Goal: Task Accomplishment & Management: Complete application form

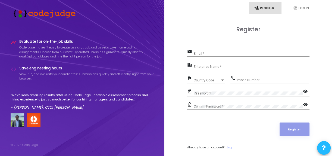
click at [204, 50] on div "Email *" at bounding box center [252, 52] width 116 height 8
click at [204, 52] on input "Email *" at bounding box center [252, 54] width 116 height 4
type input "[EMAIL_ADDRESS][DOMAIN_NAME]"
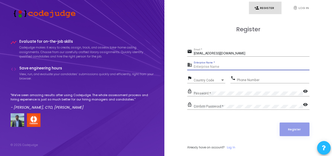
click at [219, 66] on input "Enterprise Name *" at bounding box center [252, 67] width 116 height 4
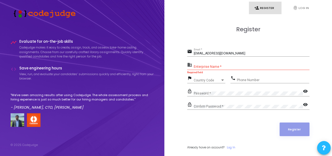
click at [215, 78] on div "Country Code Country Code" at bounding box center [210, 79] width 32 height 8
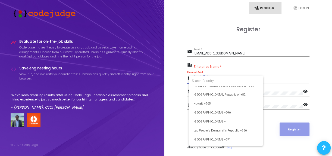
scroll to position [1022, 0]
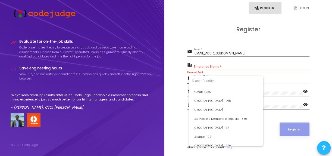
click at [166, 131] on div at bounding box center [166, 78] width 332 height 156
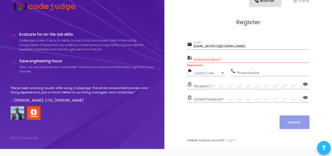
scroll to position [8, 0]
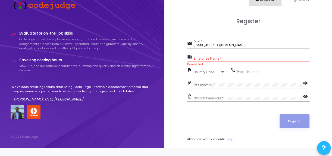
click at [233, 137] on link "Log In" at bounding box center [231, 139] width 8 height 5
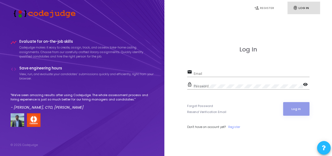
drag, startPoint x: 210, startPoint y: 69, endPoint x: 210, endPoint y: 73, distance: 4.1
click at [210, 73] on div "Email" at bounding box center [252, 72] width 116 height 8
click at [210, 73] on input "Email" at bounding box center [252, 74] width 116 height 4
click at [210, 80] on div "email Email Required field" at bounding box center [248, 74] width 122 height 13
click at [263, 7] on link "person_add Register" at bounding box center [265, 8] width 33 height 13
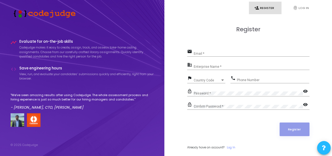
click at [215, 56] on div "Email *" at bounding box center [252, 52] width 116 height 8
type input "[EMAIL_ADDRESS][DOMAIN_NAME]"
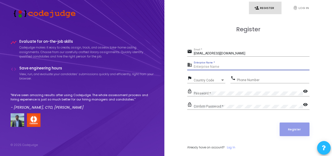
click at [201, 67] on input "Enterprise Name *" at bounding box center [252, 67] width 116 height 4
paste input "CulturTap Genie"
type input "CulturTap Genie"
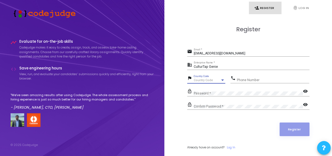
click at [200, 80] on span "Country Code" at bounding box center [203, 80] width 19 height 4
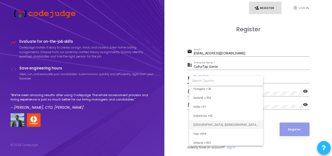
scroll to position [844, 0]
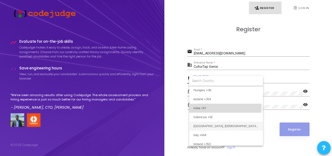
click at [210, 107] on span "India +91" at bounding box center [226, 108] width 65 height 9
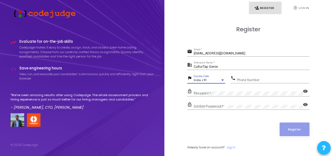
click at [245, 79] on input "Phone Number" at bounding box center [273, 80] width 72 height 4
type input "9027479568"
click at [243, 95] on div "Password *" at bounding box center [248, 92] width 109 height 8
click at [237, 103] on div "Confirm Password *" at bounding box center [248, 105] width 109 height 8
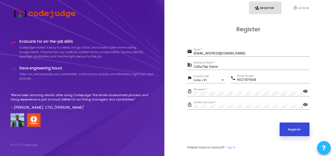
click at [296, 132] on button "Register" at bounding box center [295, 129] width 30 height 14
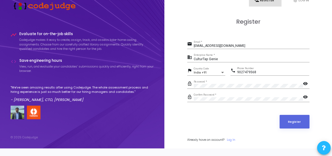
scroll to position [7, 0]
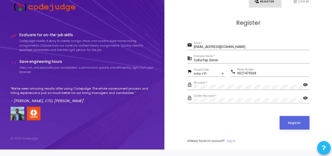
click at [304, 96] on mat-icon "visibility" at bounding box center [306, 98] width 7 height 7
click at [304, 82] on mat-icon "visibility" at bounding box center [306, 85] width 7 height 7
click at [294, 124] on button "Register" at bounding box center [295, 123] width 30 height 14
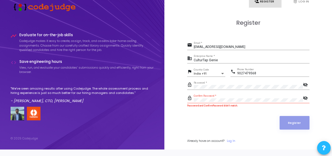
click at [222, 97] on div "Confirm Password *" at bounding box center [248, 99] width 109 height 8
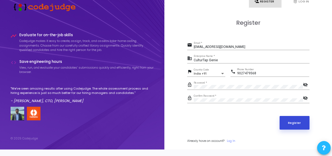
click at [288, 122] on button "Register" at bounding box center [295, 123] width 30 height 14
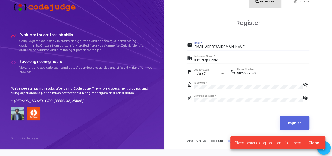
click at [247, 47] on input "[EMAIL_ADDRESS][DOMAIN_NAME]" at bounding box center [252, 47] width 116 height 4
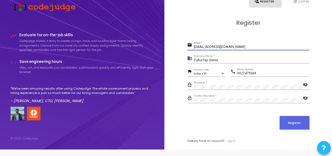
click at [221, 46] on input "[EMAIL_ADDRESS][DOMAIN_NAME]" at bounding box center [252, 47] width 116 height 4
click at [246, 45] on input "[EMAIL_ADDRESS][DOMAIN_NAME]" at bounding box center [252, 47] width 116 height 4
click at [223, 116] on div "Register" at bounding box center [248, 123] width 122 height 14
click at [250, 48] on input "[EMAIL_ADDRESS][DOMAIN_NAME]" at bounding box center [252, 47] width 116 height 4
type input "[EMAIL_ADDRESS][DOMAIN_NAME]"
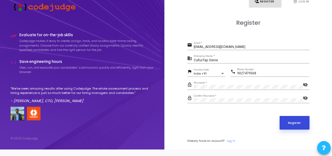
click at [300, 121] on button "Register" at bounding box center [295, 123] width 30 height 14
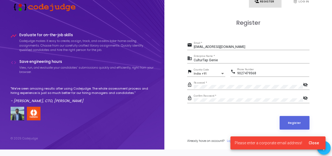
click at [291, 144] on span "Please enter a corporate email address!" at bounding box center [268, 142] width 67 height 5
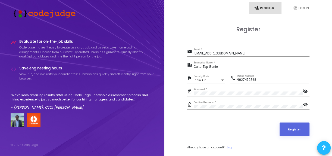
click at [145, 98] on p ""We've seen amazing results after using Codejudge. The whole assessment process…" at bounding box center [83, 97] width 144 height 9
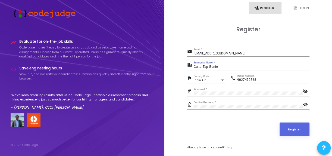
drag, startPoint x: 219, startPoint y: 67, endPoint x: 194, endPoint y: 66, distance: 25.3
click at [194, 66] on input "CulturTap Genie" at bounding box center [252, 67] width 116 height 4
type input "S"
type input "G"
type input "Student"
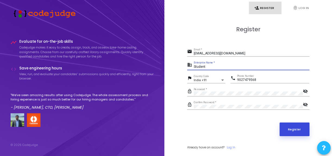
click at [290, 127] on button "Register" at bounding box center [295, 129] width 30 height 14
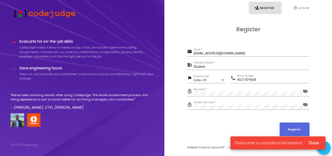
click at [262, 142] on span "Please enter a corporate email address!" at bounding box center [268, 142] width 67 height 5
click at [230, 125] on div "Register" at bounding box center [248, 129] width 122 height 14
click at [239, 124] on div "Register" at bounding box center [248, 129] width 122 height 14
